Goal: Navigation & Orientation: Find specific page/section

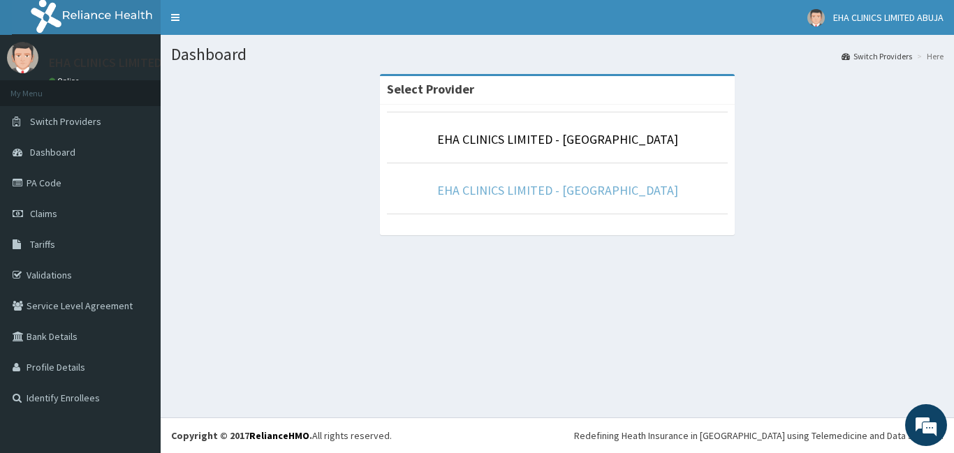
click at [564, 193] on link "EHA CLINICS LIMITED - [GEOGRAPHIC_DATA]" at bounding box center [557, 190] width 241 height 16
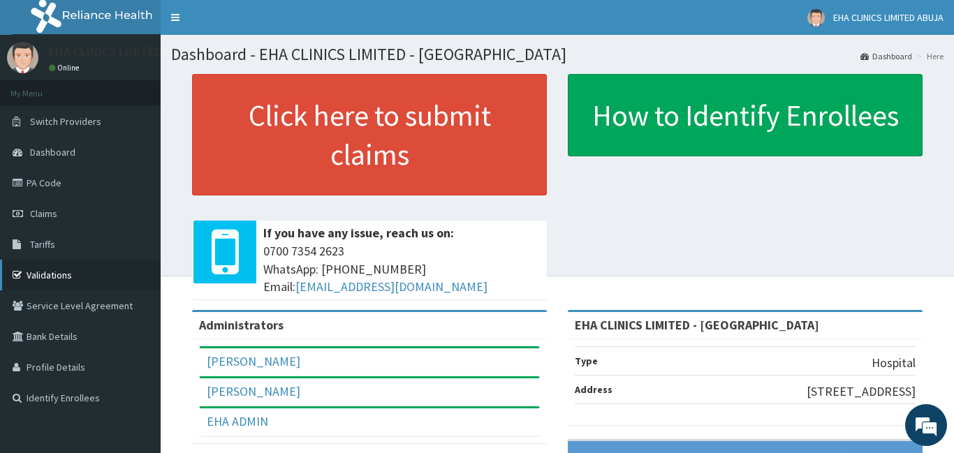
click at [49, 274] on link "Validations" at bounding box center [80, 275] width 161 height 31
